Goal: Information Seeking & Learning: Check status

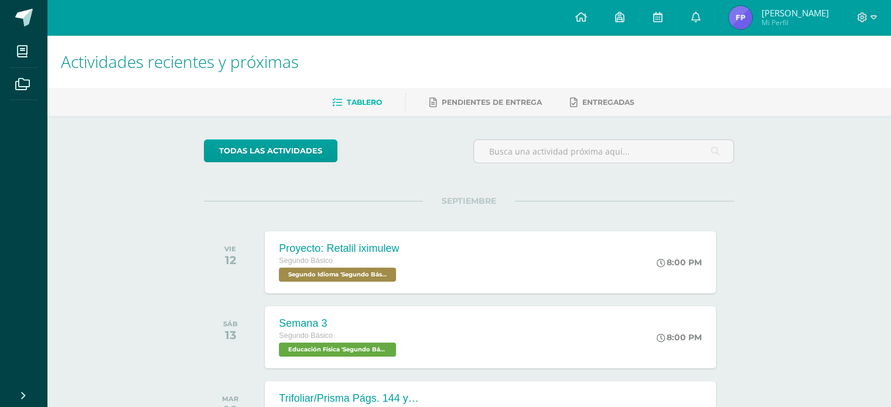
click at [745, 20] on img at bounding box center [739, 17] width 23 height 23
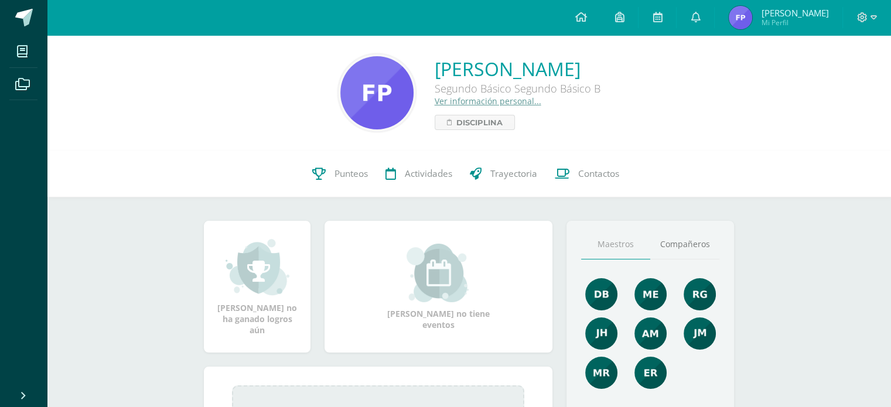
click at [300, 176] on div "0 Fredy Perdomo 230382 Punteos Actividades Trayectoria Contactos" at bounding box center [469, 173] width 844 height 47
click at [341, 174] on span "Punteos" at bounding box center [350, 173] width 33 height 12
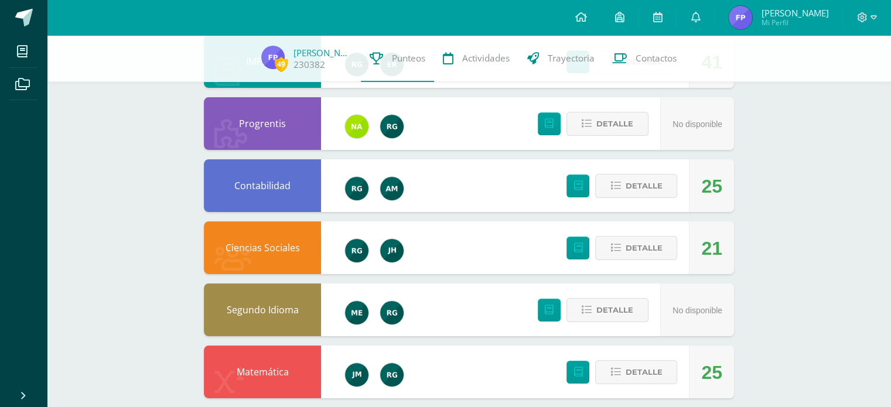
scroll to position [150, 0]
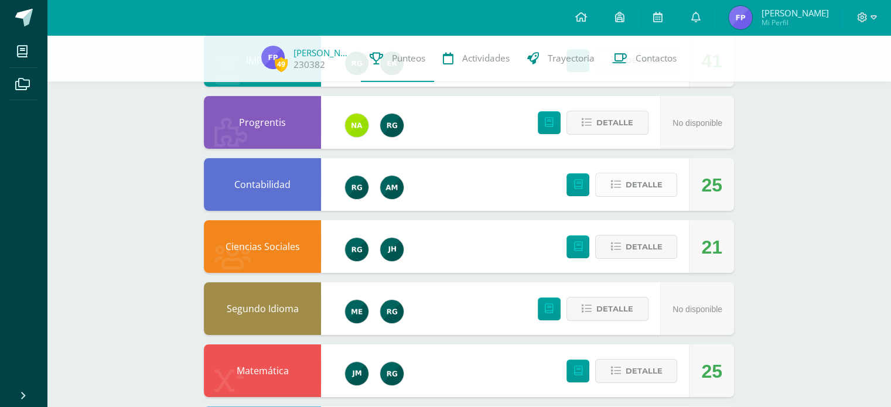
click at [629, 184] on span "Detalle" at bounding box center [643, 185] width 37 height 22
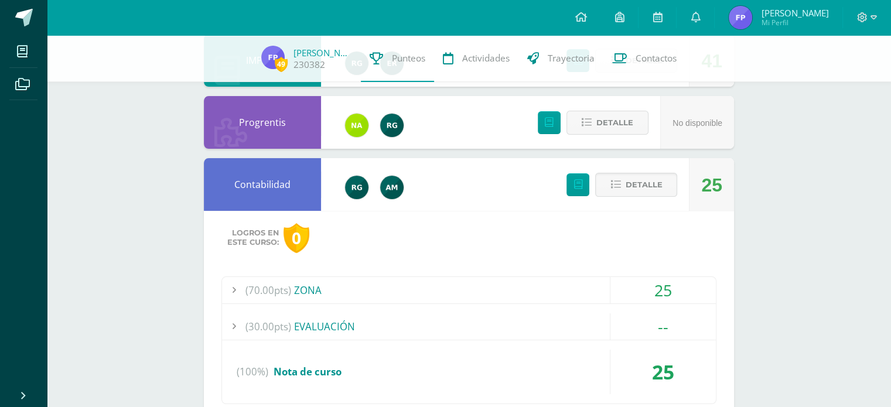
click at [515, 290] on div "(70.00pts) ZONA" at bounding box center [469, 290] width 494 height 26
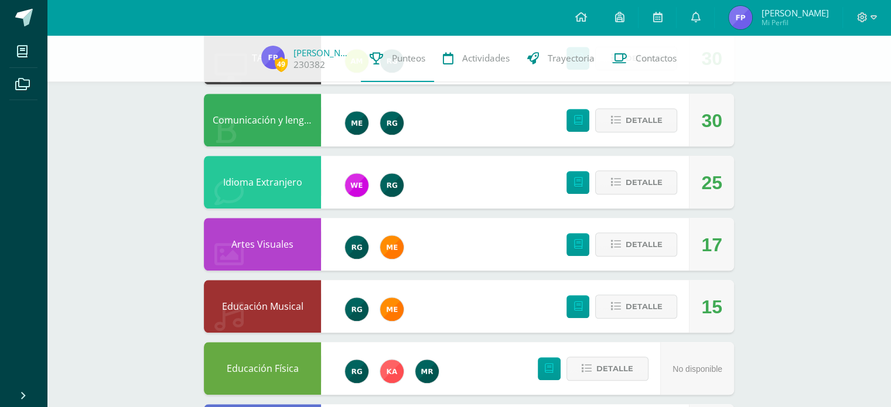
scroll to position [1091, 0]
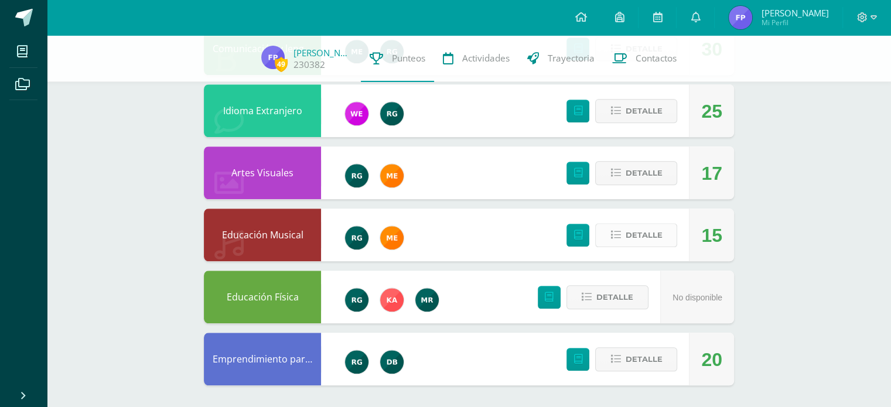
click at [639, 237] on span "Detalle" at bounding box center [643, 235] width 37 height 22
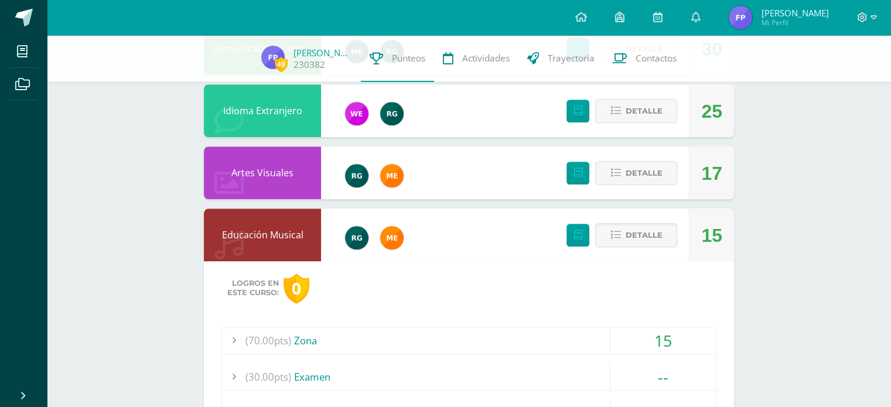
click at [355, 340] on div "(70.00pts) Zona" at bounding box center [469, 340] width 494 height 26
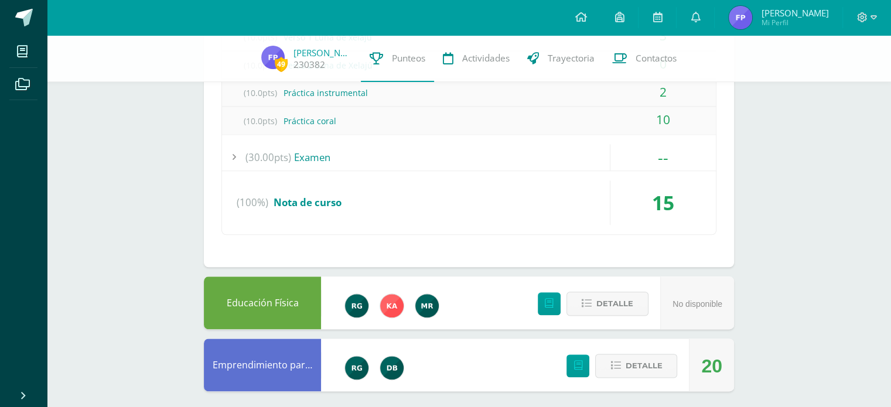
scroll to position [1372, 0]
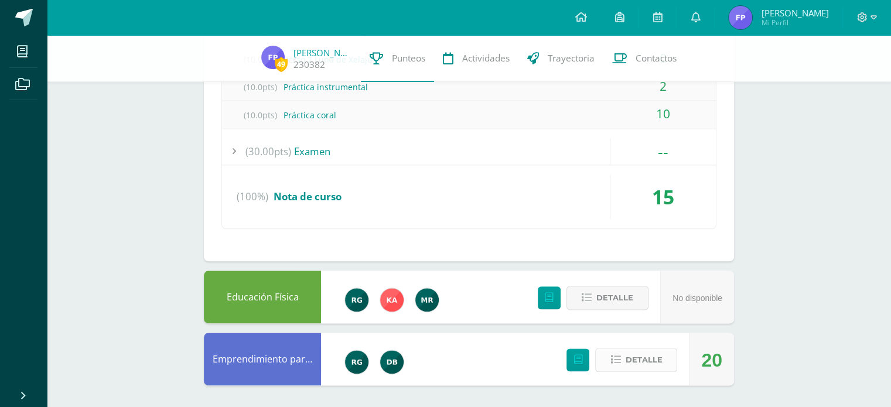
click at [646, 364] on span "Detalle" at bounding box center [643, 360] width 37 height 22
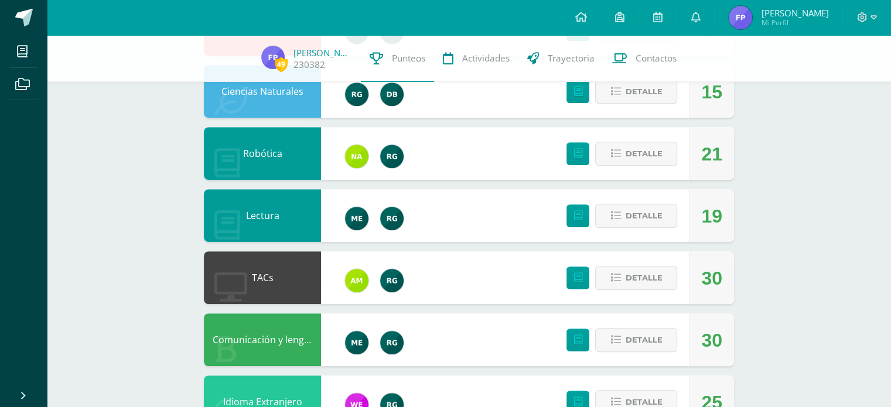
scroll to position [614, 0]
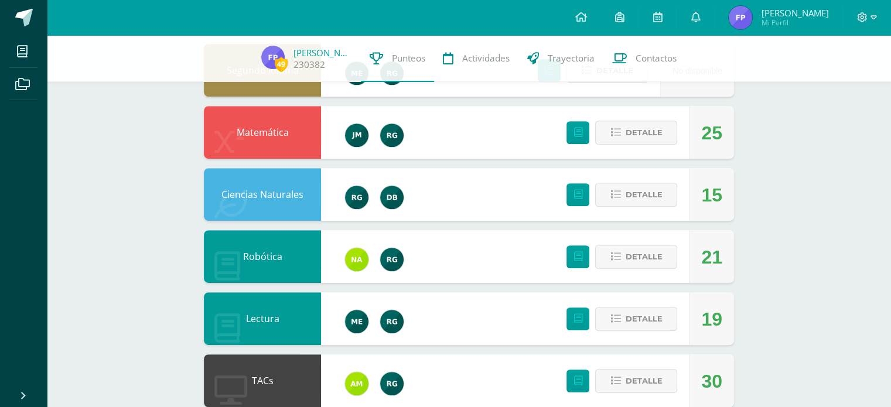
click at [790, 28] on span "Mi Perfil" at bounding box center [794, 23] width 67 height 10
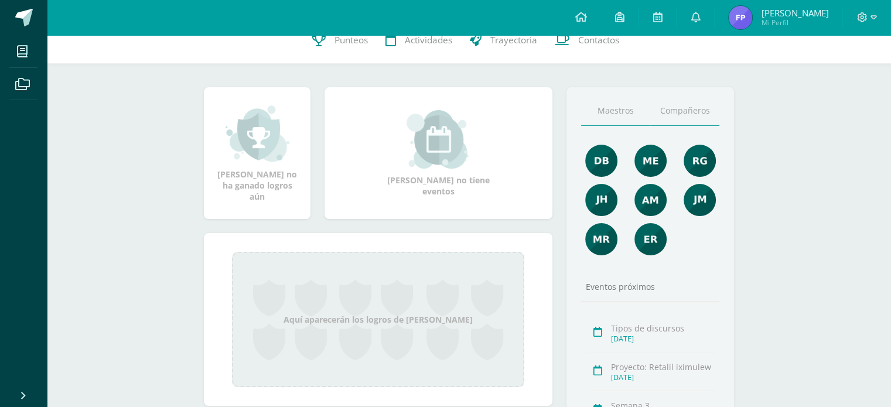
scroll to position [135, 0]
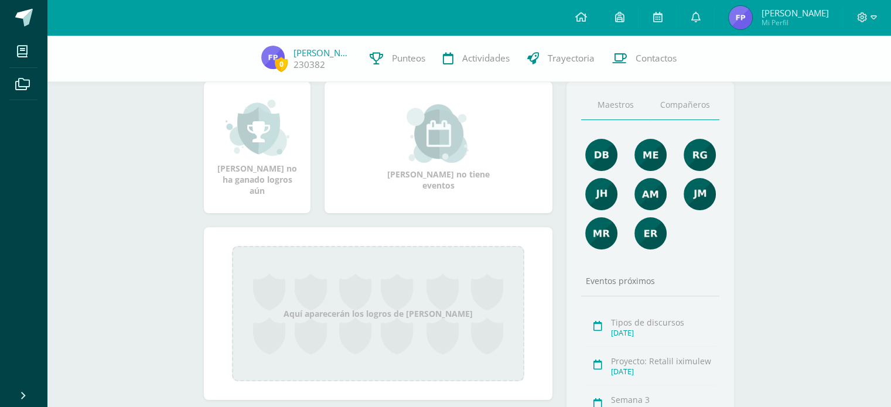
click at [674, 99] on link "Compañeros" at bounding box center [684, 105] width 69 height 30
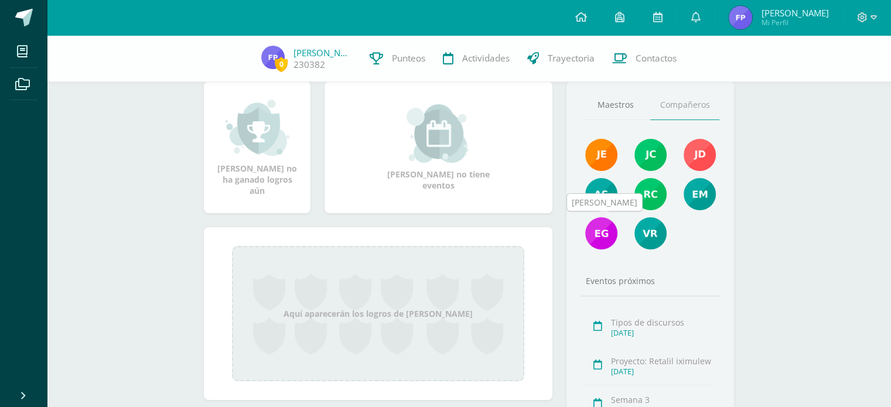
click at [603, 236] on img at bounding box center [601, 233] width 32 height 32
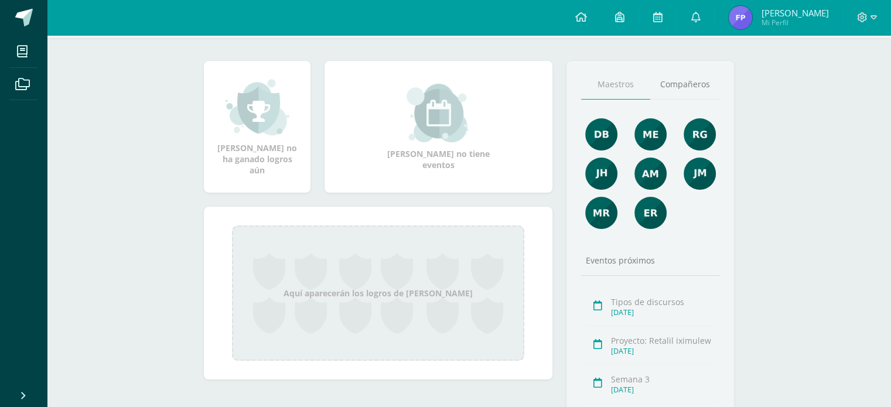
scroll to position [112, 0]
click at [682, 91] on link "Compañeros" at bounding box center [684, 85] width 69 height 30
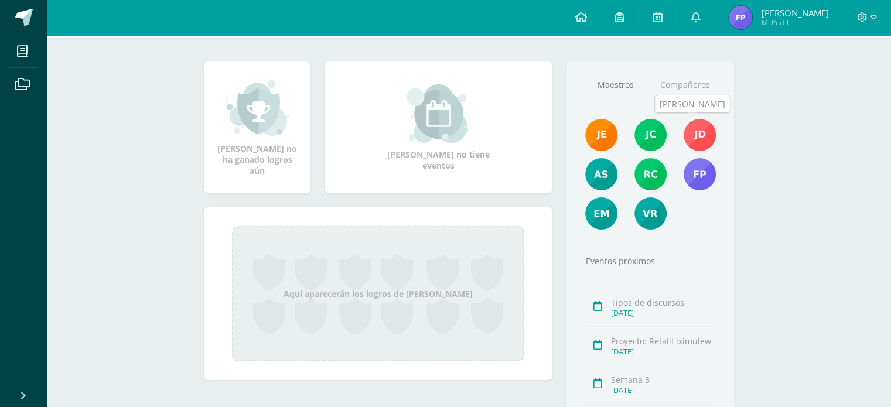
click at [701, 138] on img at bounding box center [699, 135] width 32 height 32
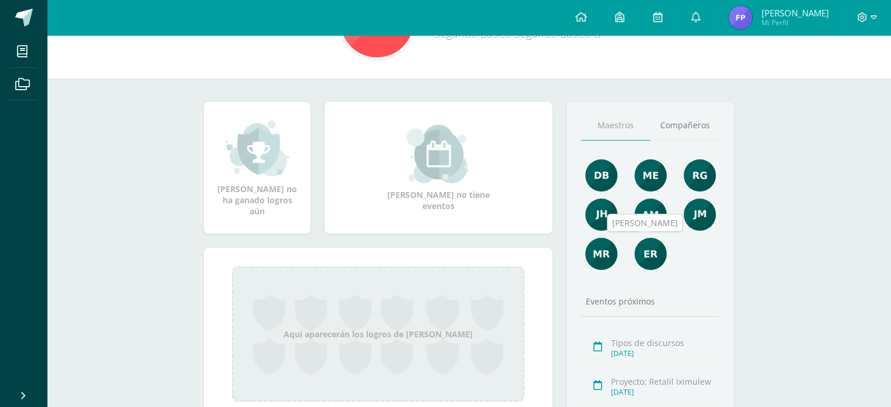
scroll to position [71, 0]
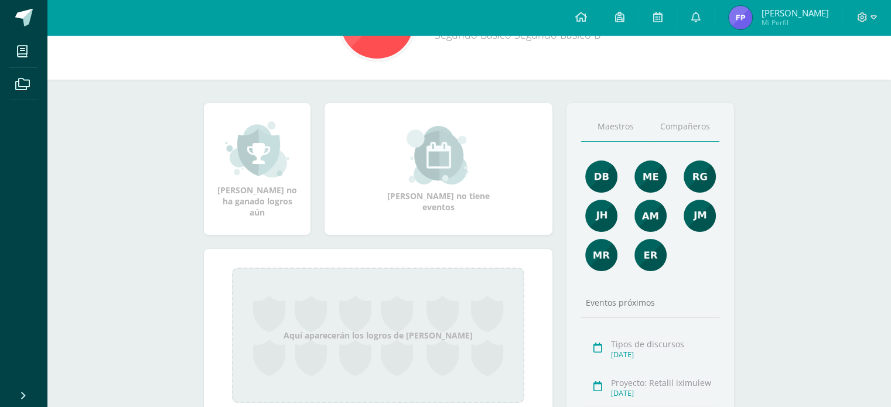
click at [682, 132] on link "Compañeros" at bounding box center [684, 127] width 69 height 30
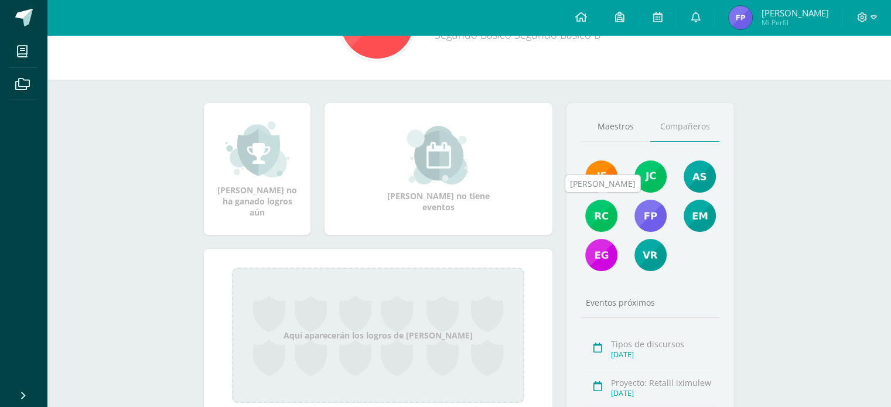
click at [605, 220] on img at bounding box center [601, 216] width 32 height 32
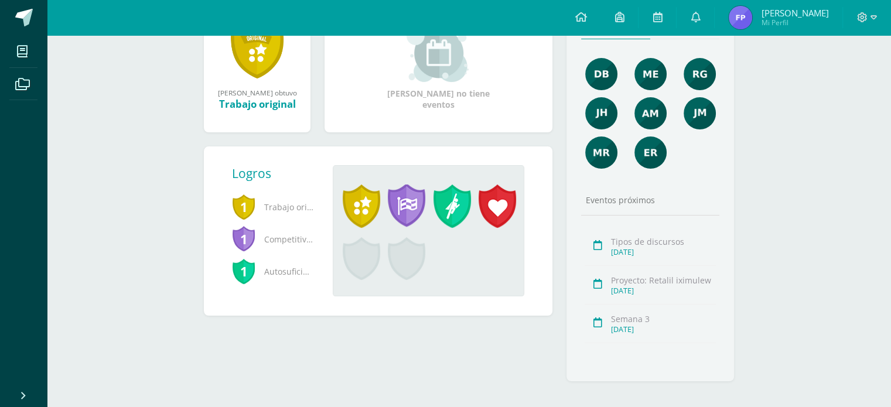
scroll to position [184, 0]
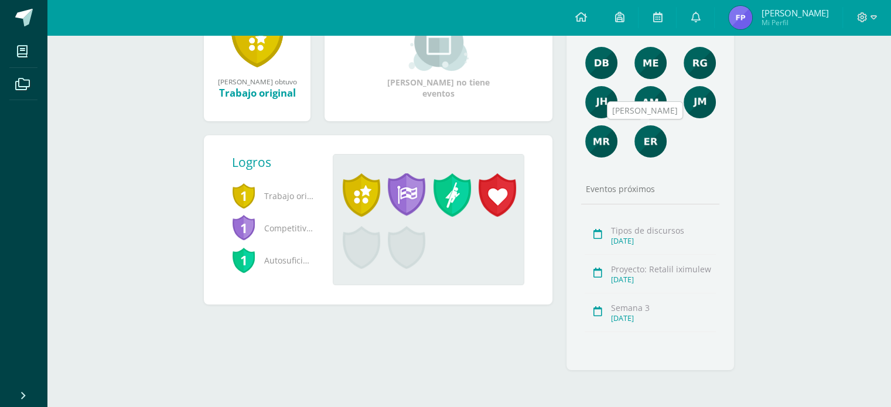
click at [637, 145] on img at bounding box center [650, 141] width 32 height 32
click at [656, 145] on img at bounding box center [650, 141] width 32 height 32
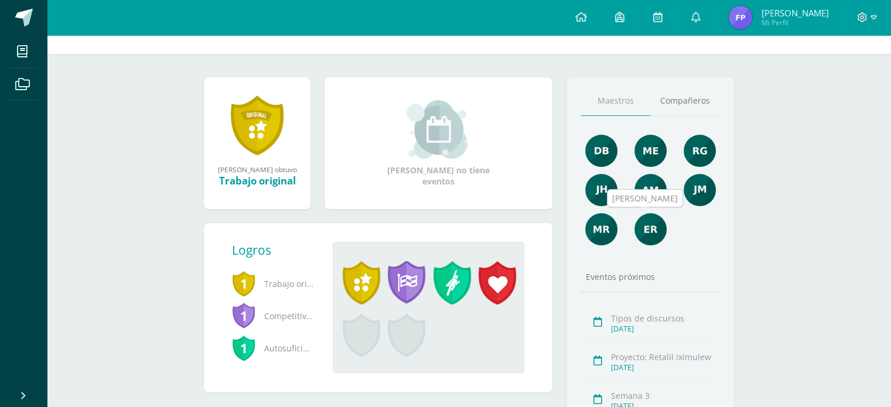
scroll to position [91, 0]
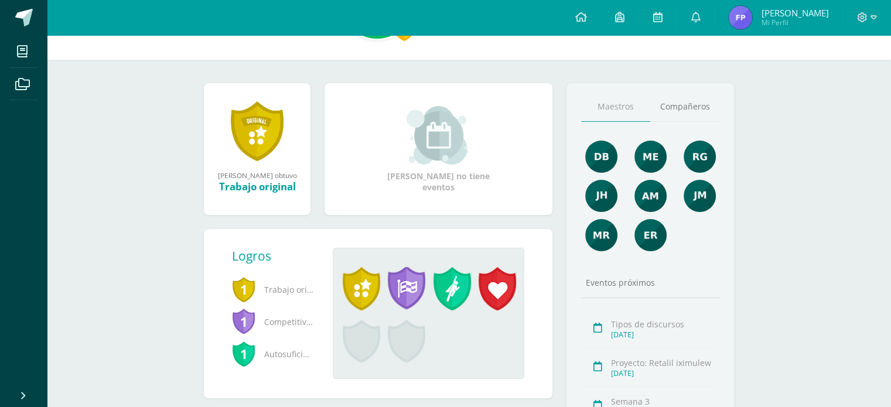
click at [684, 133] on div "Maestros Compañeros Eventos próximos Tipos de discursos Sept. 12, 2025 Proyecto…" at bounding box center [649, 273] width 167 height 381
click at [689, 108] on link "Compañeros" at bounding box center [684, 107] width 69 height 30
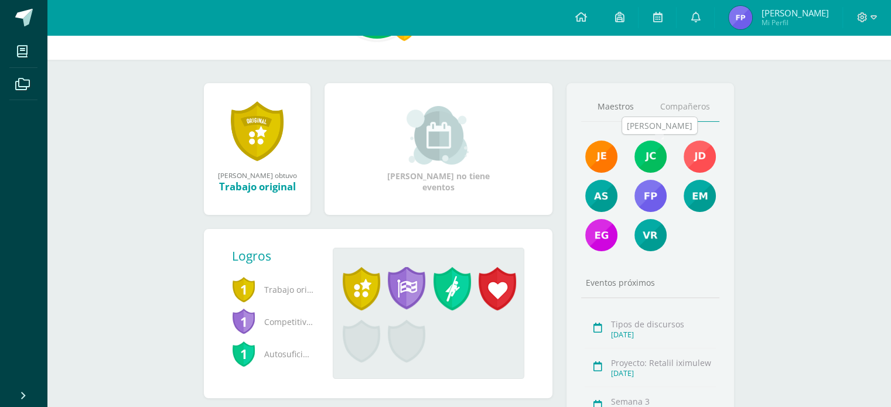
click at [658, 155] on img at bounding box center [650, 157] width 32 height 32
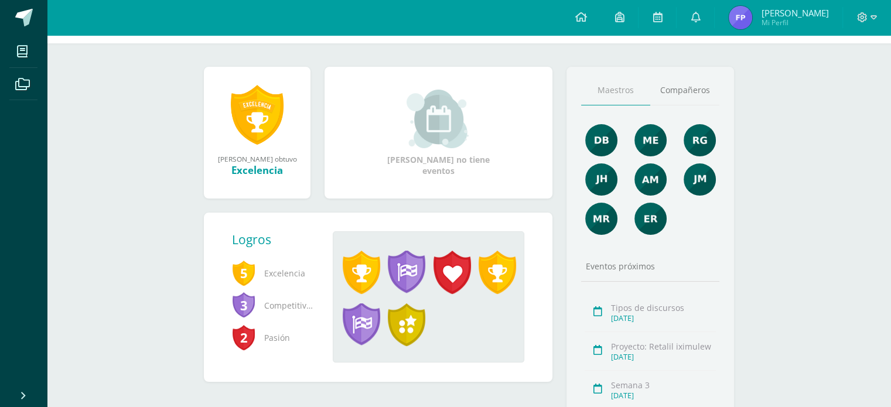
scroll to position [109, 0]
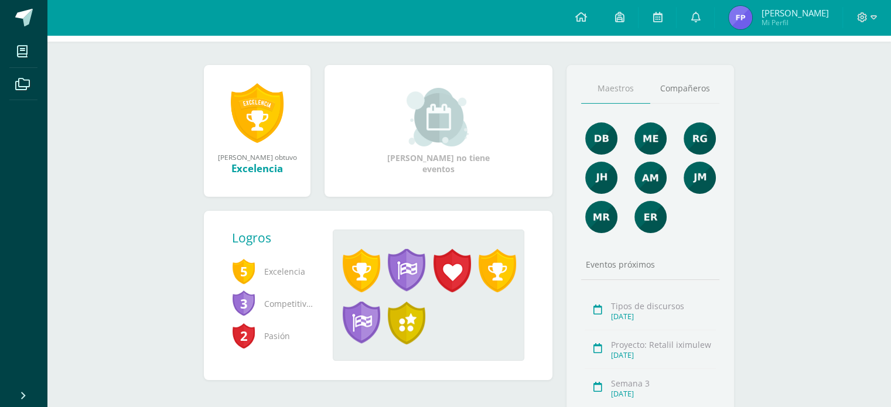
click at [773, 13] on span "[PERSON_NAME]" at bounding box center [794, 13] width 67 height 12
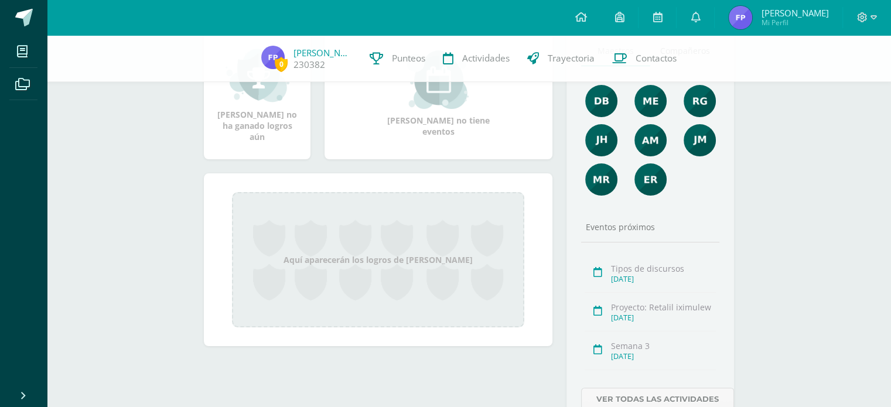
scroll to position [187, 0]
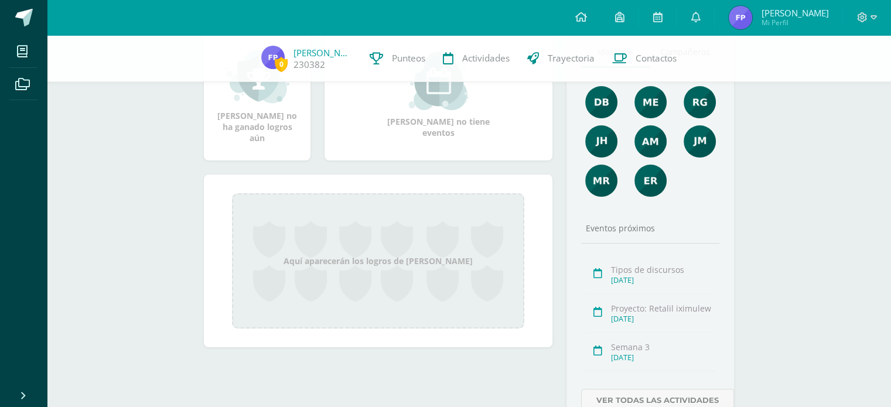
drag, startPoint x: 452, startPoint y: 258, endPoint x: 388, endPoint y: 281, distance: 68.3
click at [388, 281] on div "Aquí aparecerán los logros de [PERSON_NAME]" at bounding box center [378, 260] width 292 height 135
click at [387, 283] on div "Aquí aparecerán los logros de [PERSON_NAME]" at bounding box center [378, 260] width 292 height 135
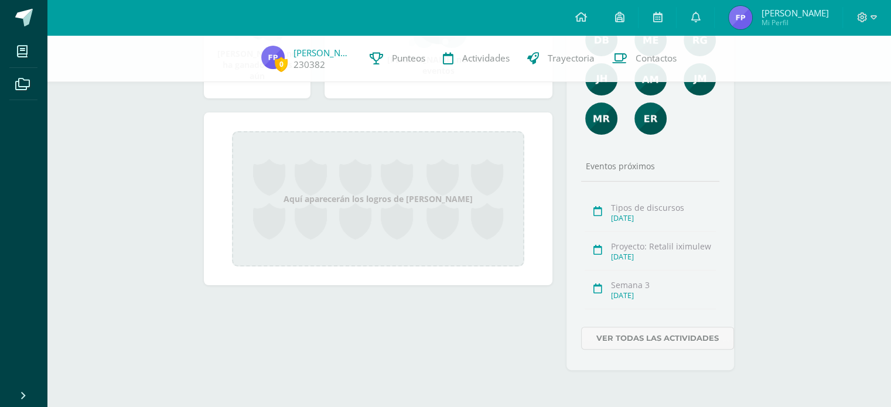
scroll to position [0, 0]
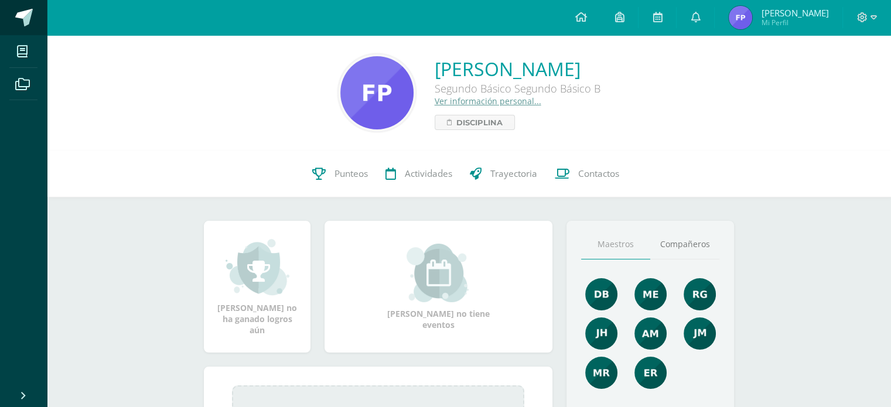
click at [16, 24] on span at bounding box center [24, 18] width 18 height 18
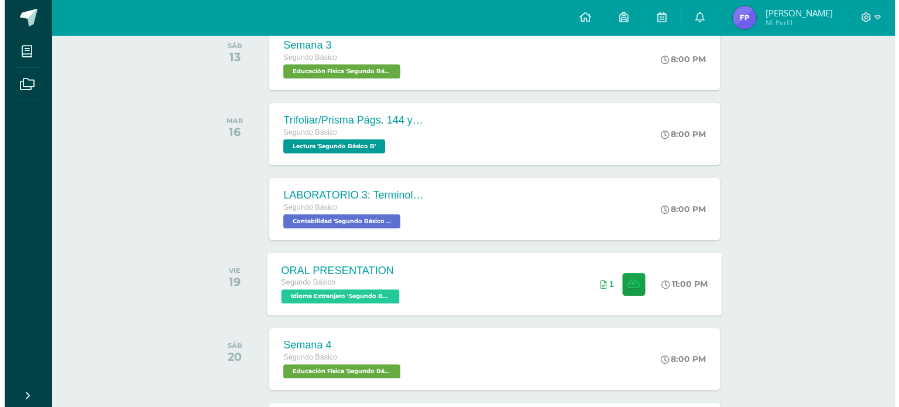
scroll to position [278, 0]
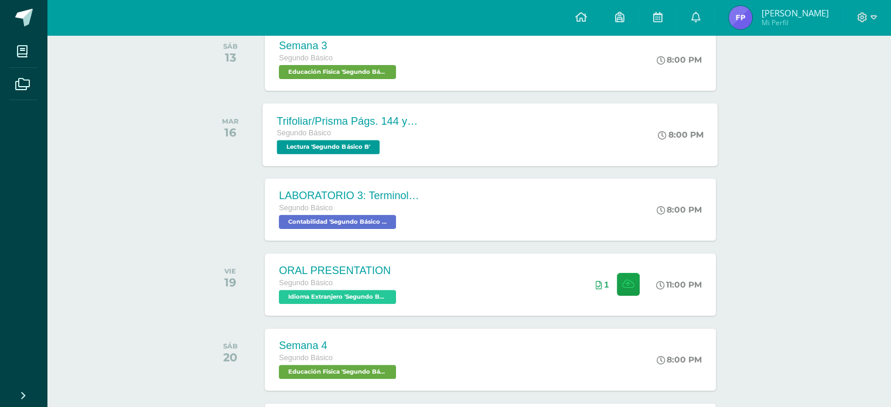
click at [442, 158] on div "Trifoliar/Prisma Págs. 144 y 145 Segundo Básico Lectura 'Segundo Básico B' 8:00…" at bounding box center [490, 134] width 455 height 63
